Goal: Find contact information: Find contact information

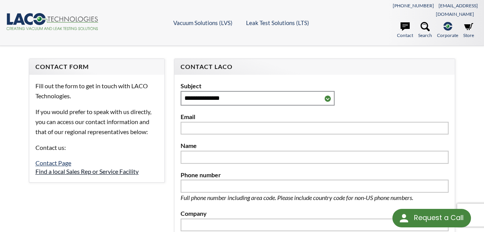
click at [129, 167] on link "Find a local Sales Rep or Service Facility" at bounding box center [86, 170] width 103 height 7
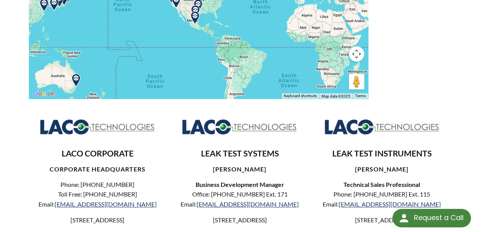
scroll to position [115, 0]
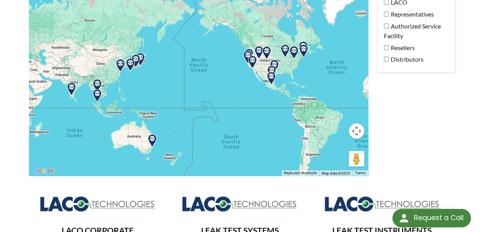
drag, startPoint x: 262, startPoint y: 98, endPoint x: 340, endPoint y: 80, distance: 79.7
click at [340, 80] on div at bounding box center [198, 75] width 339 height 201
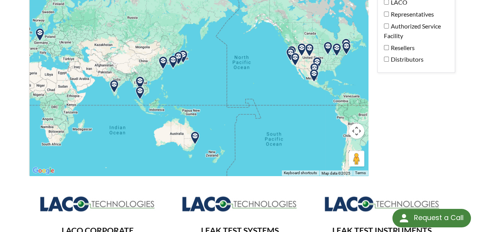
drag, startPoint x: 207, startPoint y: 105, endPoint x: 268, endPoint y: 102, distance: 61.3
click at [268, 102] on div at bounding box center [198, 75] width 339 height 201
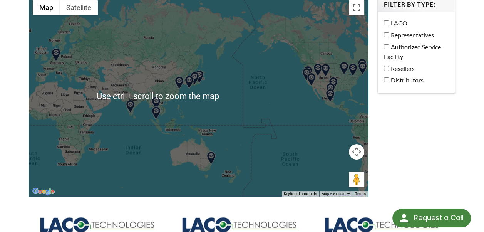
scroll to position [77, 0]
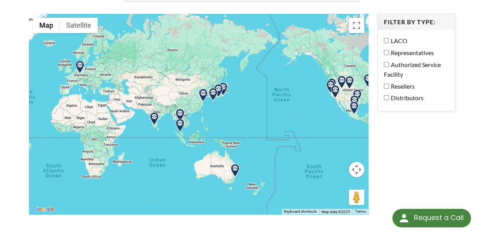
drag, startPoint x: 174, startPoint y: 126, endPoint x: 195, endPoint y: 121, distance: 21.8
click at [195, 121] on div at bounding box center [198, 114] width 339 height 201
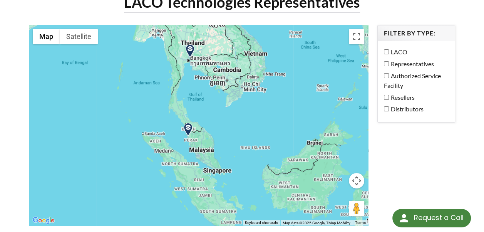
drag, startPoint x: 177, startPoint y: 130, endPoint x: 221, endPoint y: 101, distance: 52.1
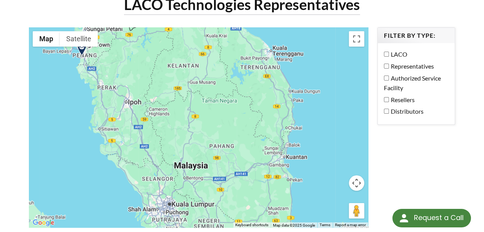
drag, startPoint x: 129, startPoint y: 67, endPoint x: 140, endPoint y: 72, distance: 11.7
click at [140, 71] on div at bounding box center [198, 127] width 339 height 201
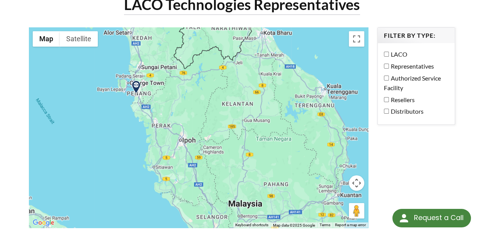
drag, startPoint x: 144, startPoint y: 74, endPoint x: 185, endPoint y: 106, distance: 52.1
click at [185, 106] on div at bounding box center [198, 127] width 339 height 201
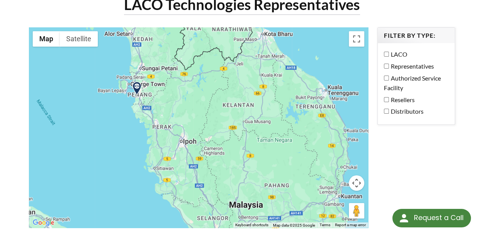
click at [137, 82] on img at bounding box center [136, 88] width 13 height 13
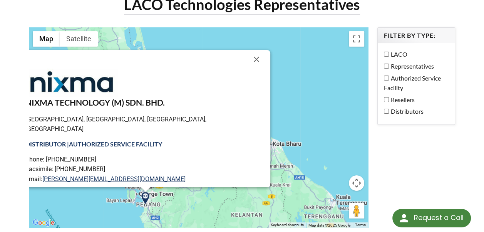
click at [85, 185] on link "[DOMAIN_NAME]" at bounding box center [62, 188] width 46 height 7
